Goal: Task Accomplishment & Management: Use online tool/utility

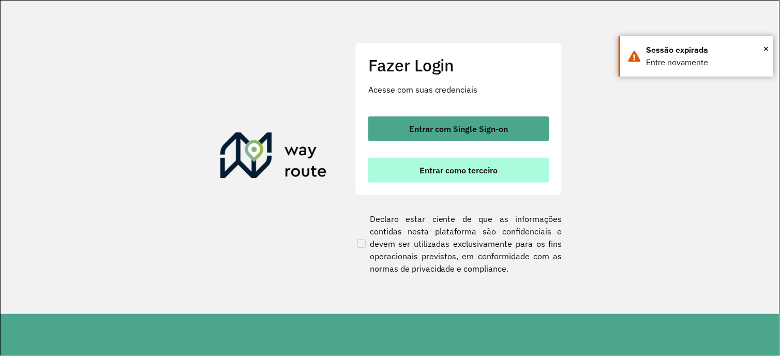
click at [442, 174] on span "Entrar como terceiro" at bounding box center [459, 170] width 78 height 8
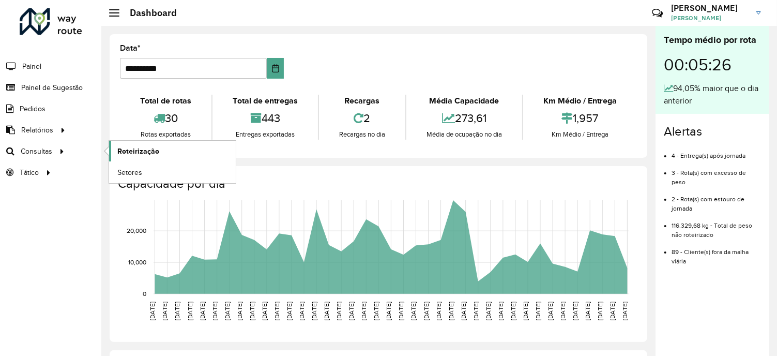
click at [141, 153] on span "Roteirização" at bounding box center [138, 151] width 42 height 11
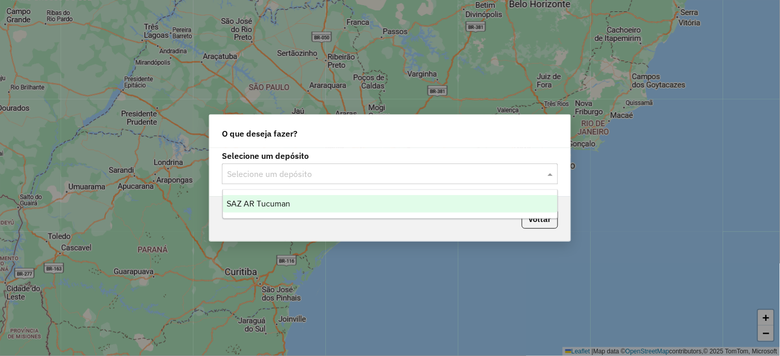
click at [546, 176] on span at bounding box center [551, 174] width 13 height 12
click at [293, 210] on div "SAZ AR Tucuman" at bounding box center [390, 204] width 335 height 18
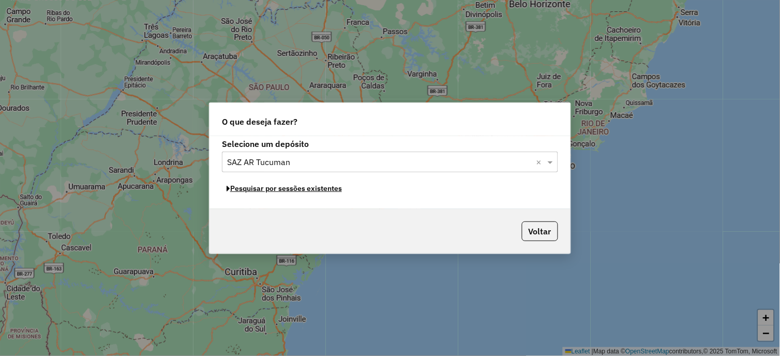
click at [314, 191] on button "Pesquisar por sessões existentes" at bounding box center [284, 188] width 125 height 16
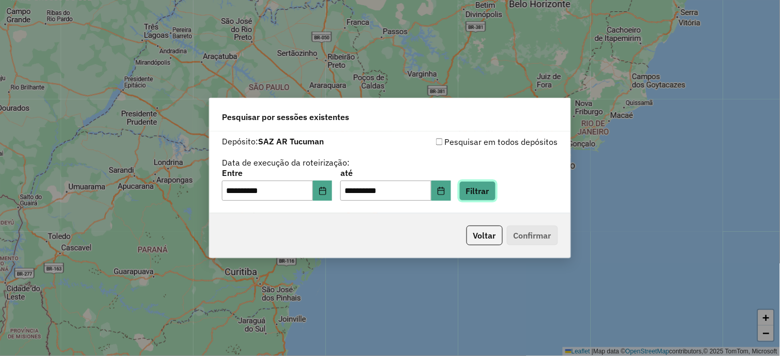
click at [487, 192] on button "Filtrar" at bounding box center [477, 191] width 37 height 20
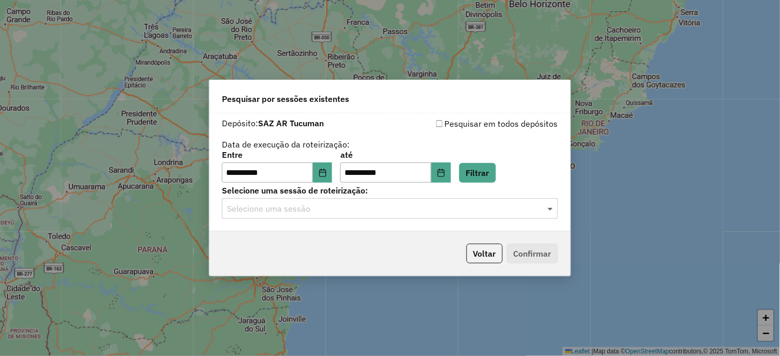
click at [553, 208] on span at bounding box center [551, 208] width 13 height 12
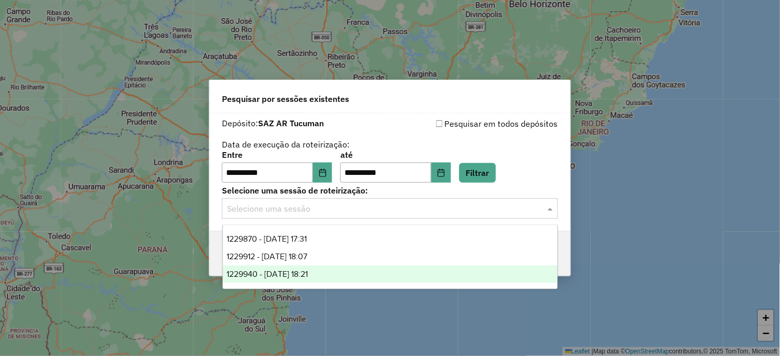
click at [328, 272] on div "1229940 - 15/08/2025 18:21" at bounding box center [390, 274] width 335 height 18
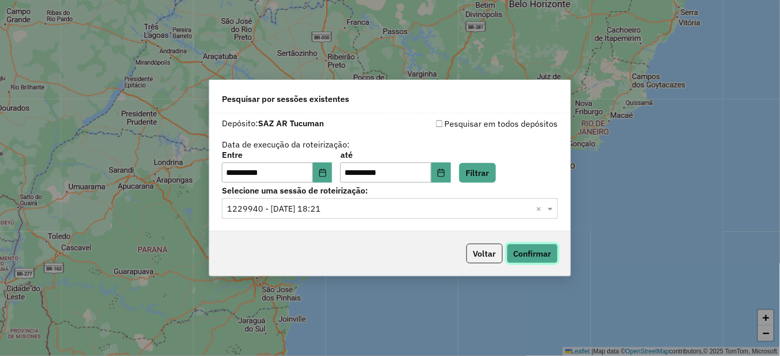
click at [548, 257] on button "Confirmar" at bounding box center [532, 254] width 51 height 20
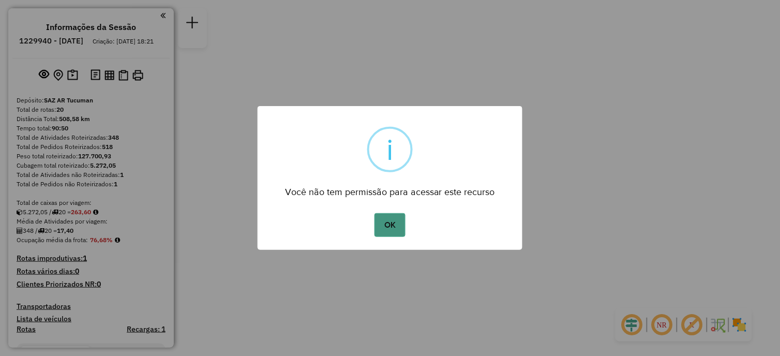
click at [397, 224] on button "OK" at bounding box center [389, 225] width 31 height 24
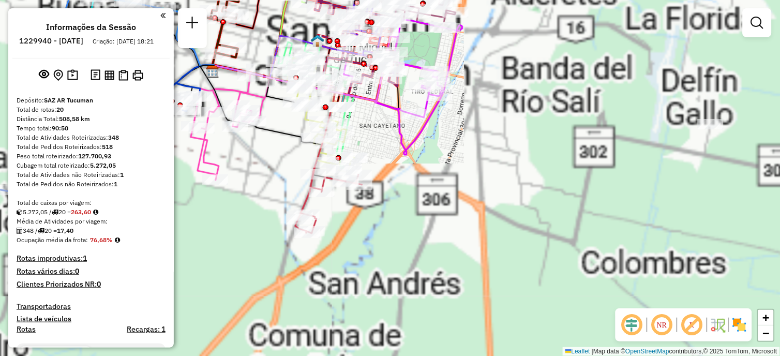
drag, startPoint x: 419, startPoint y: 204, endPoint x: 583, endPoint y: 334, distance: 209.1
click at [583, 334] on div "Janela de atendimento Grade de atendimento Capacidade Transportadoras Veículos …" at bounding box center [390, 178] width 780 height 356
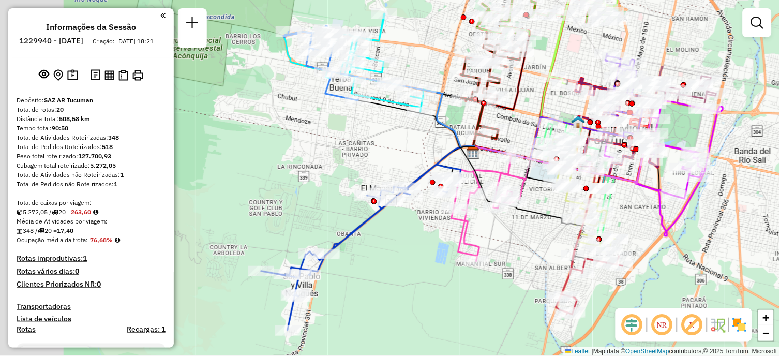
drag, startPoint x: 496, startPoint y: 257, endPoint x: 507, endPoint y: 259, distance: 11.2
click at [518, 236] on div "Janela de atendimento Grade de atendimento Capacidade Transportadoras Veículos …" at bounding box center [390, 178] width 780 height 356
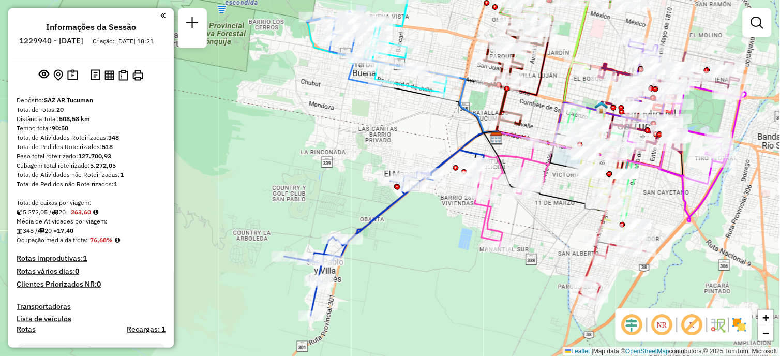
drag, startPoint x: 390, startPoint y: 285, endPoint x: 419, endPoint y: 286, distance: 29.5
click at [419, 286] on div "Janela de atendimento Grade de atendimento Capacidade Transportadoras Veículos …" at bounding box center [390, 178] width 780 height 356
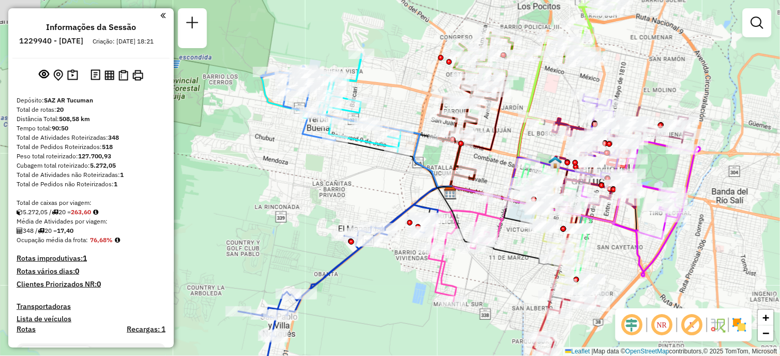
drag, startPoint x: 416, startPoint y: 270, endPoint x: 404, endPoint y: 280, distance: 15.4
click at [389, 301] on div "Janela de atendimento Grade de atendimento Capacidade Transportadoras Veículos …" at bounding box center [390, 178] width 780 height 356
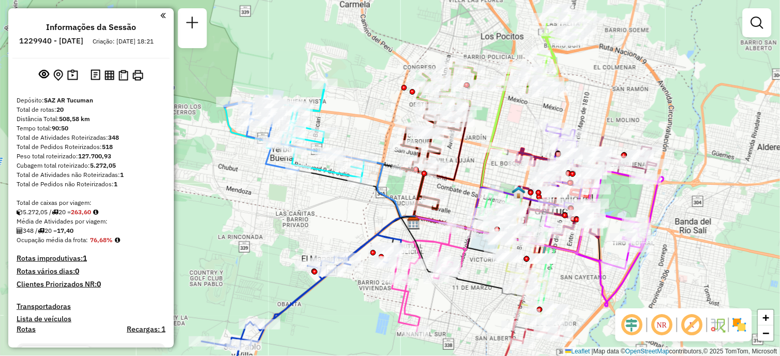
drag, startPoint x: 489, startPoint y: 153, endPoint x: 452, endPoint y: 178, distance: 44.3
click at [452, 178] on icon at bounding box center [442, 164] width 56 height 118
select select "**********"
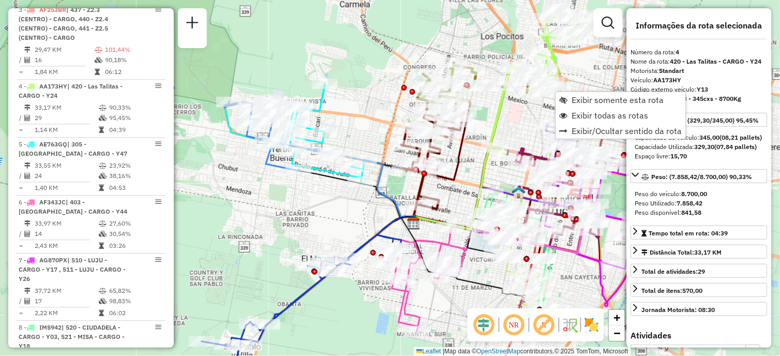
scroll to position [597, 0]
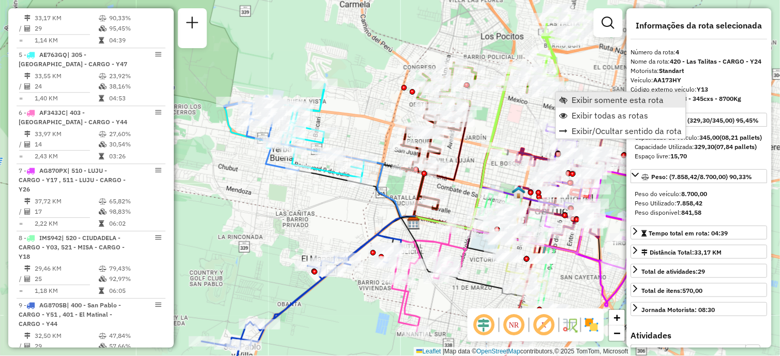
click at [611, 100] on span "Exibir somente esta rota" at bounding box center [618, 100] width 92 height 8
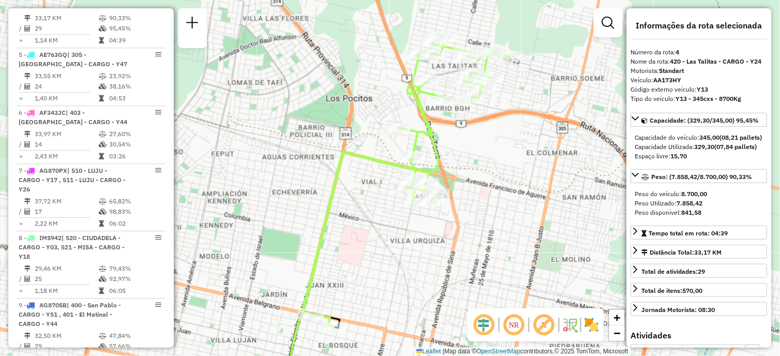
drag, startPoint x: 439, startPoint y: 164, endPoint x: 426, endPoint y: 228, distance: 64.8
click at [426, 228] on div "Janela de atendimento Grade de atendimento Capacidade Transportadoras Veículos …" at bounding box center [390, 178] width 780 height 356
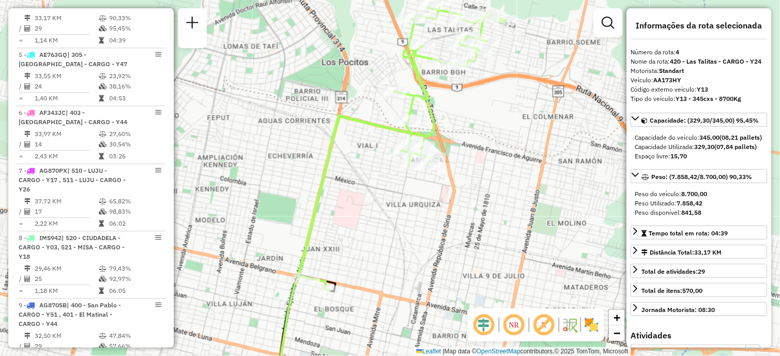
drag, startPoint x: 412, startPoint y: 274, endPoint x: 408, endPoint y: 238, distance: 36.4
click at [408, 238] on div "Janela de atendimento Grade de atendimento Capacidade Transportadoras Veículos …" at bounding box center [390, 178] width 780 height 356
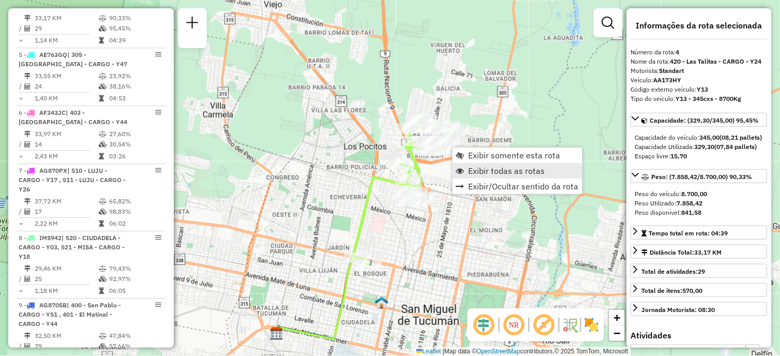
click at [507, 171] on span "Exibir todas as rotas" at bounding box center [507, 171] width 77 height 8
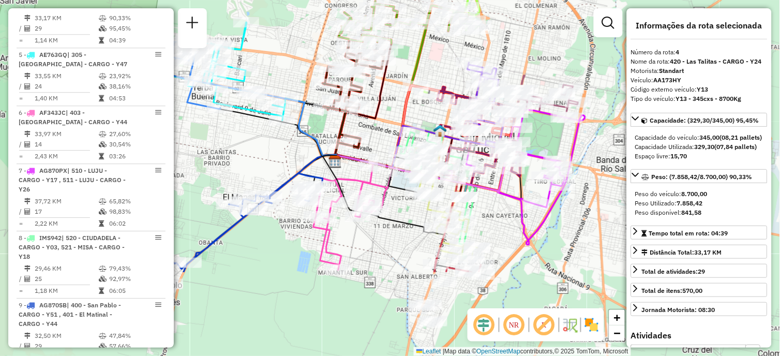
drag, startPoint x: 397, startPoint y: 194, endPoint x: 422, endPoint y: 74, distance: 123.0
click at [422, 74] on div "Janela de atendimento Grade de atendimento Capacidade Transportadoras Veículos …" at bounding box center [390, 178] width 780 height 356
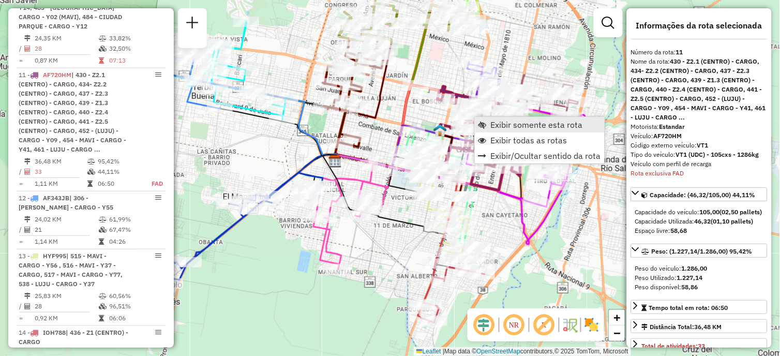
scroll to position [1048, 0]
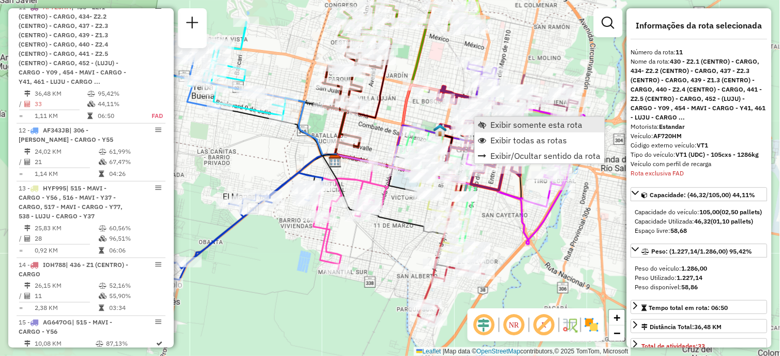
click at [508, 125] on span "Exibir somente esta rota" at bounding box center [537, 125] width 92 height 8
